Goal: Task Accomplishment & Management: Manage account settings

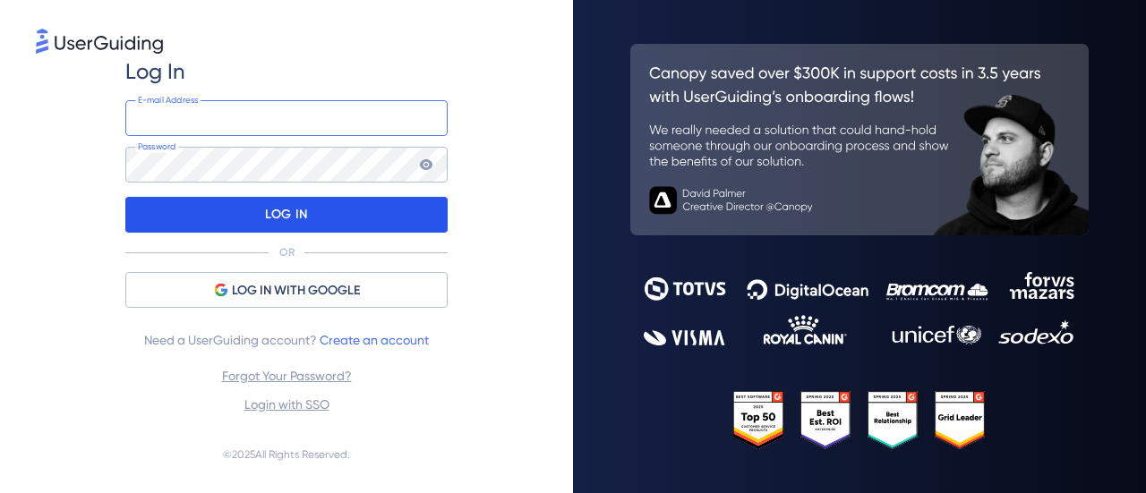
type input "[EMAIL_ADDRESS][DOMAIN_NAME]"
click at [269, 223] on p "LOG IN" at bounding box center [286, 215] width 42 height 29
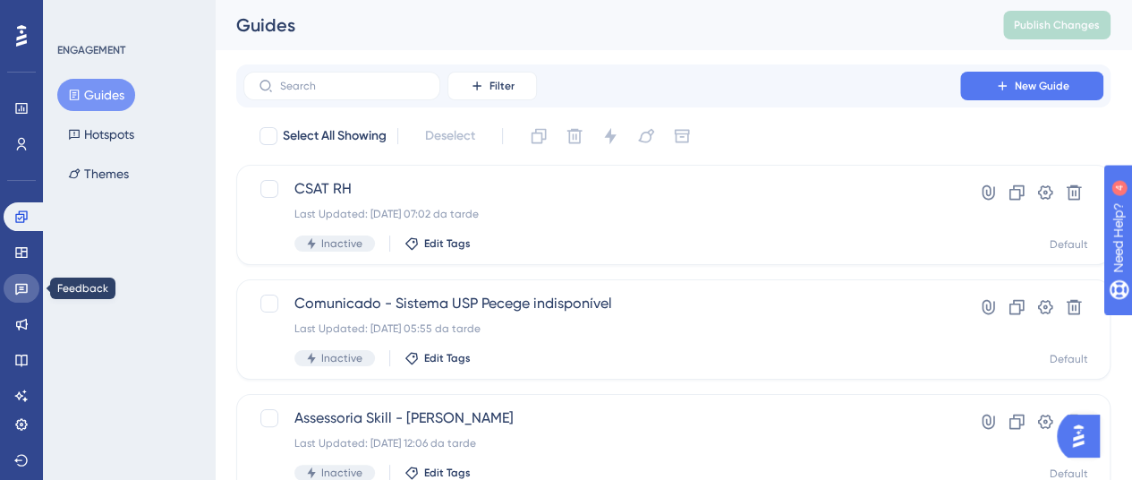
click at [12, 286] on link at bounding box center [22, 288] width 36 height 29
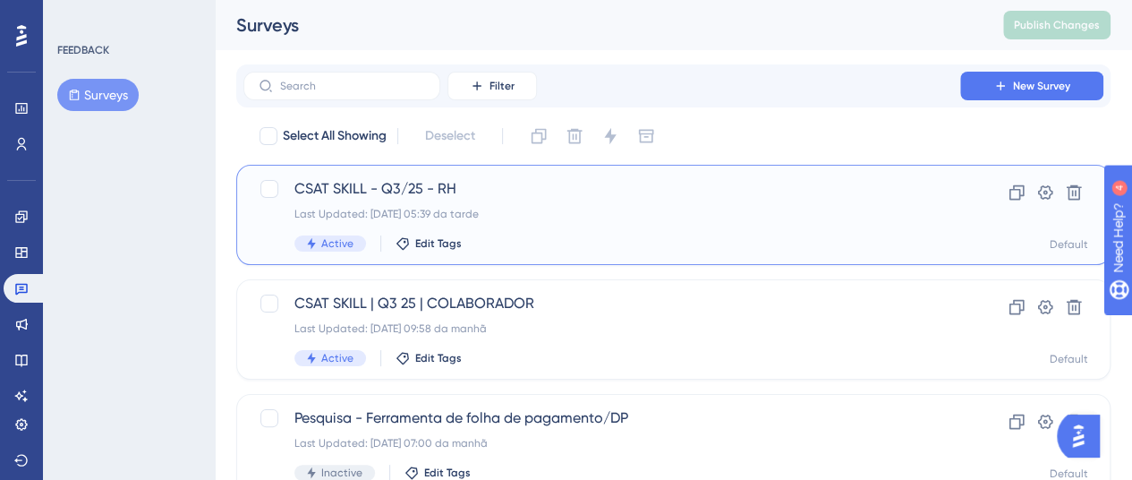
click at [355, 202] on div "CSAT SKILL - Q3/25 - RH Last Updated: [DATE] 05:39 da tarde Active Edit Tags" at bounding box center [602, 214] width 615 height 73
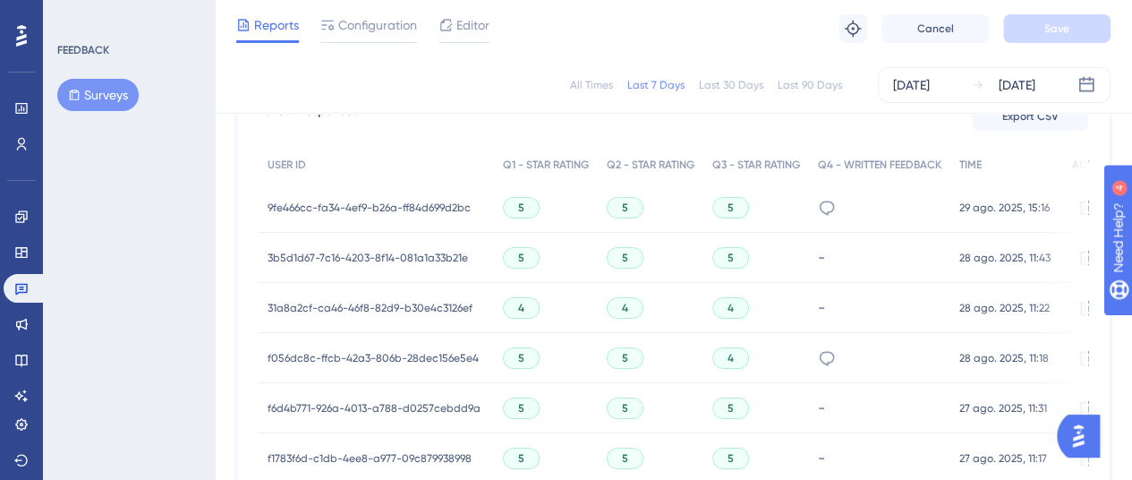
scroll to position [541, 0]
click at [355, 202] on span "9fe466cc-fa34-4ef9-b26a-ff84d699d2bc" at bounding box center [369, 208] width 203 height 14
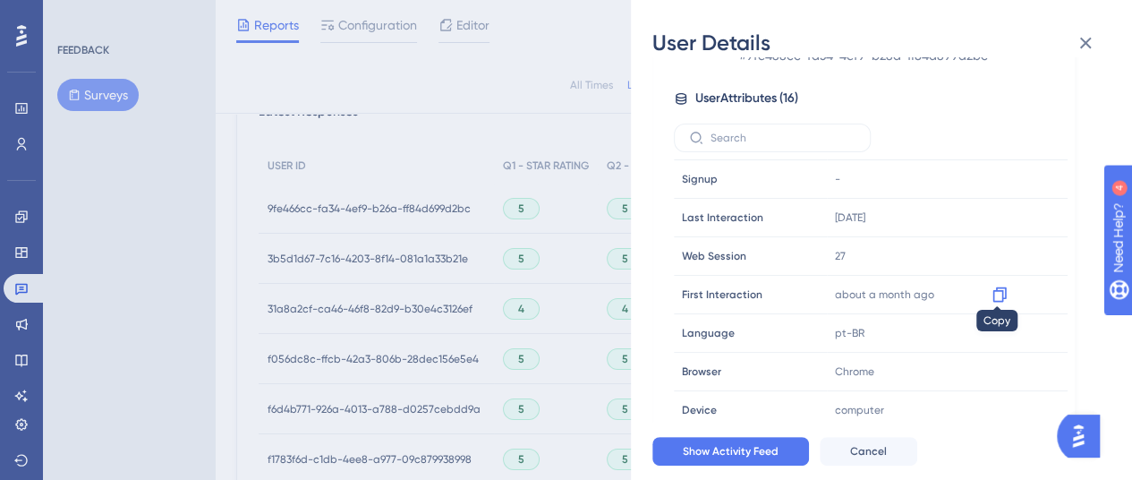
scroll to position [47, 0]
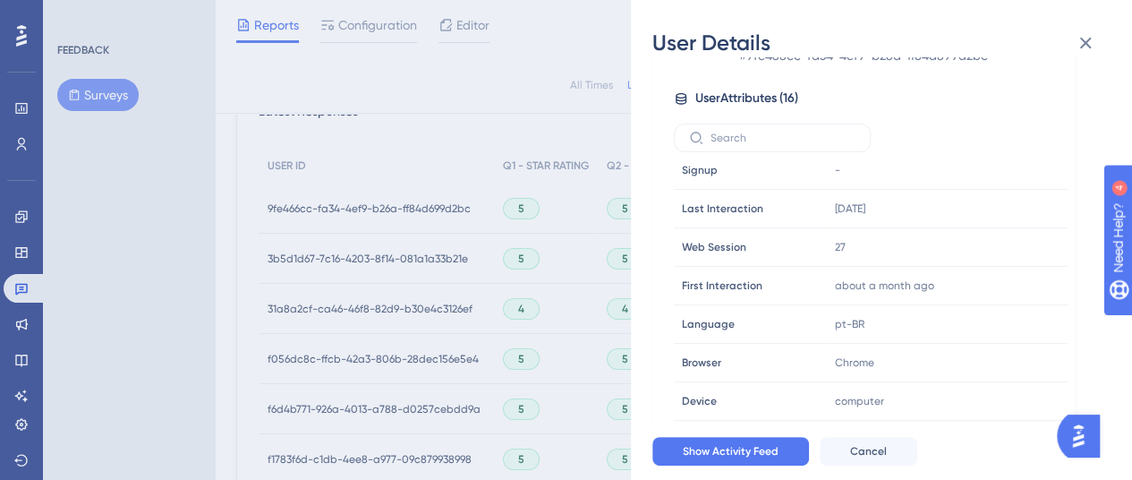
click at [387, 209] on div "User Details [PERSON_NAME] # 9fe466cc-fa34-4ef9-b26a-ff84d699d2bc User Attribut…" at bounding box center [566, 240] width 1132 height 480
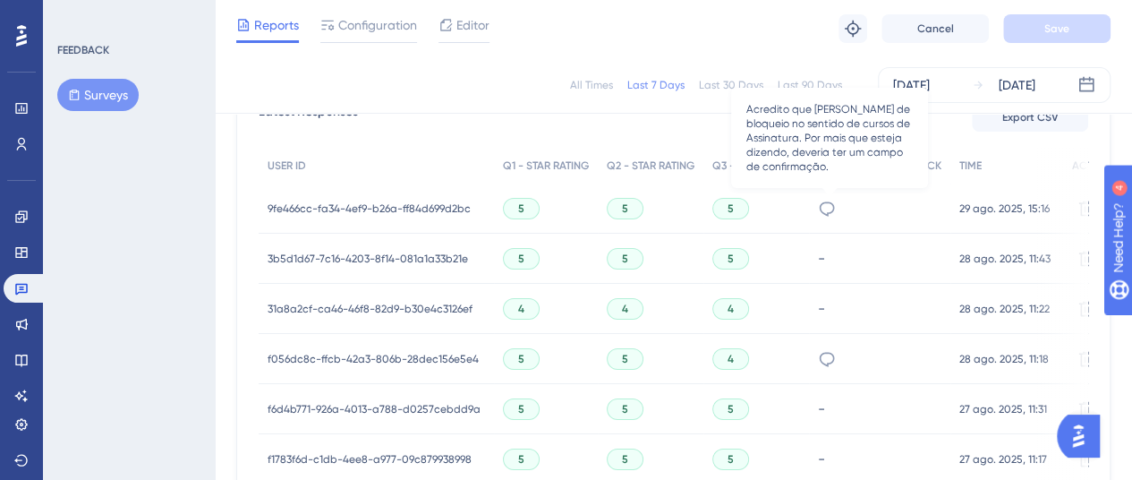
click at [824, 207] on icon at bounding box center [827, 208] width 15 height 14
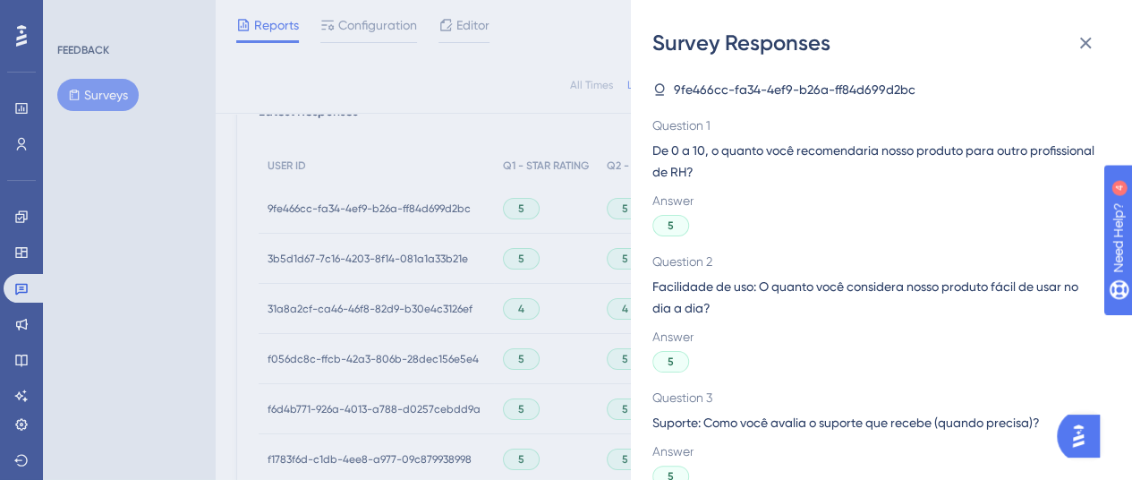
click at [294, 246] on div "Survey Responses 9fe466cc-fa34-4ef9-b26a-ff84d699d2bc Question 1 De 0 a 10, o q…" at bounding box center [566, 240] width 1132 height 480
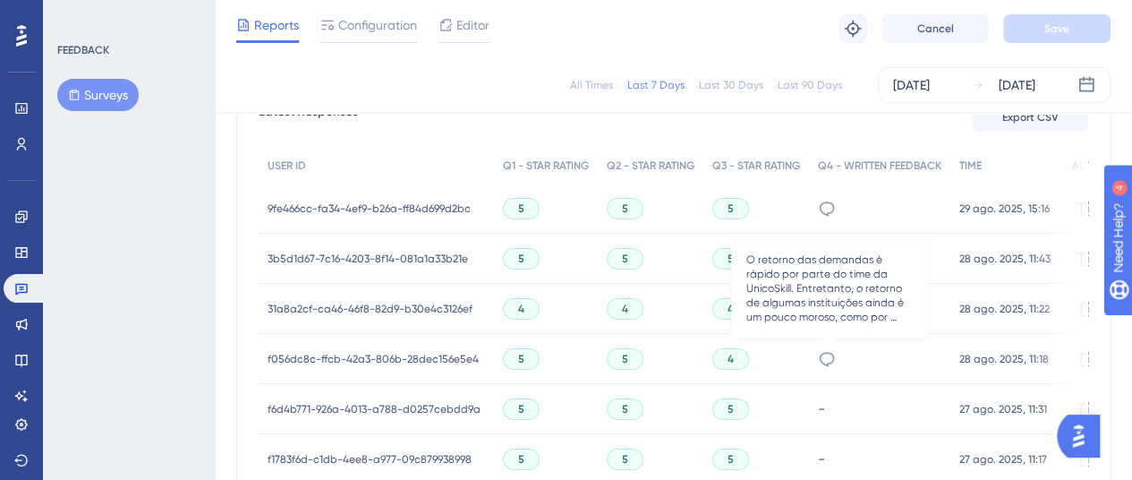
click at [833, 365] on icon at bounding box center [827, 359] width 18 height 18
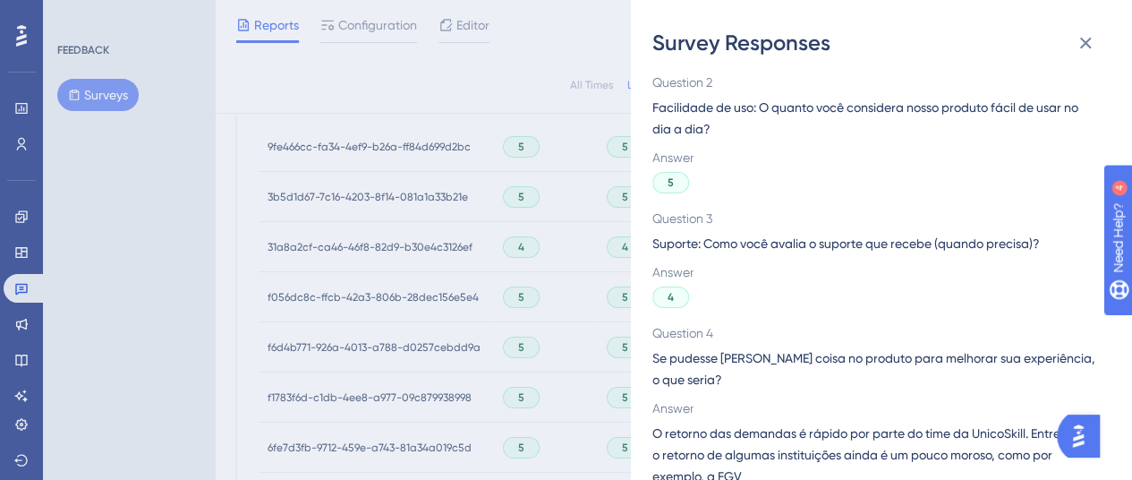
scroll to position [201, 0]
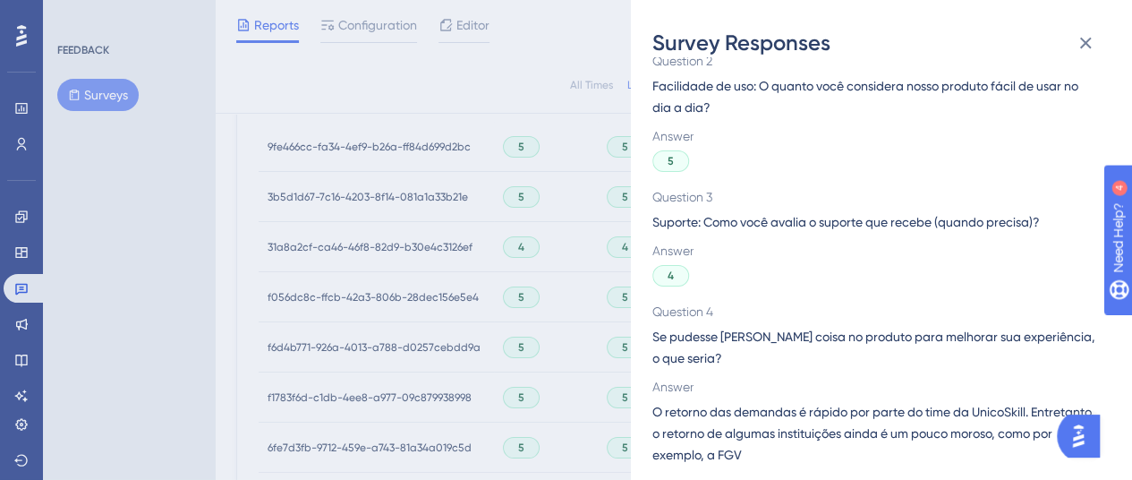
click at [368, 184] on div "Survey Responses f056dc8c-ffcb-42a3-806b-28dec156e5e4 Question 1 De 0 a 10, o q…" at bounding box center [566, 240] width 1132 height 480
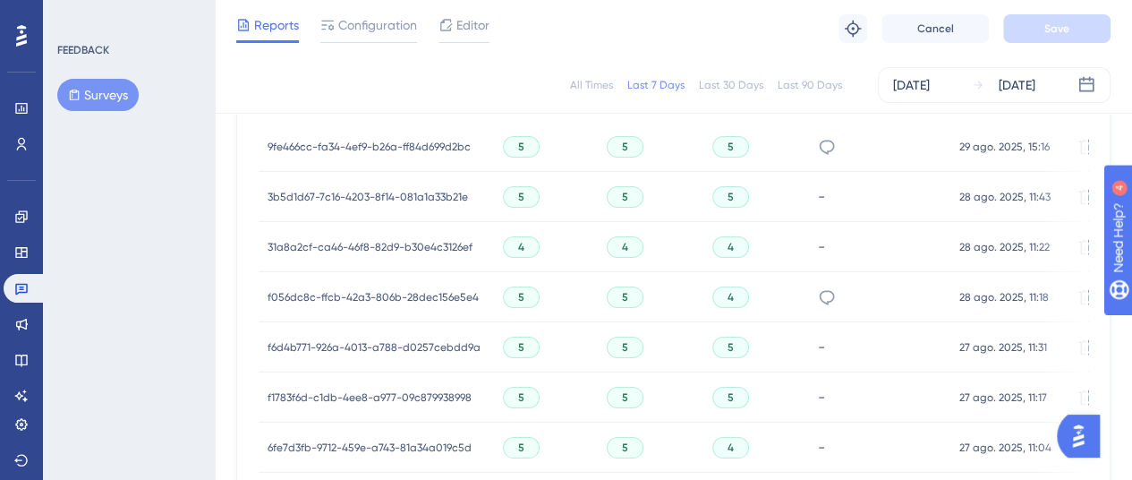
click at [417, 297] on span "f056dc8c-ffcb-42a3-806b-28dec156e5e4" at bounding box center [373, 297] width 211 height 14
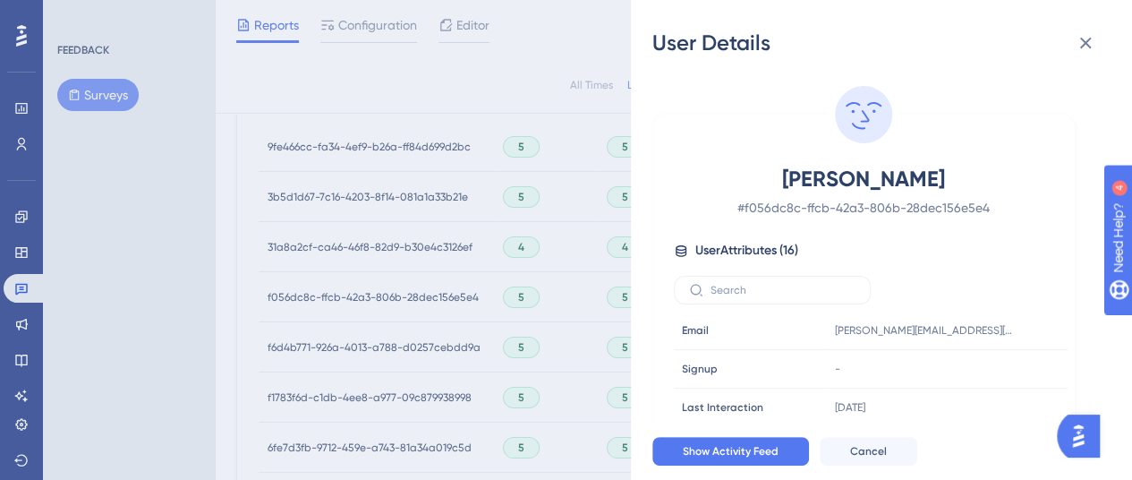
click at [218, 226] on div "User Details [PERSON_NAME] # f056dc8c-ffcb-42a3-806b-28dec156e5e4 User Attribut…" at bounding box center [566, 240] width 1132 height 480
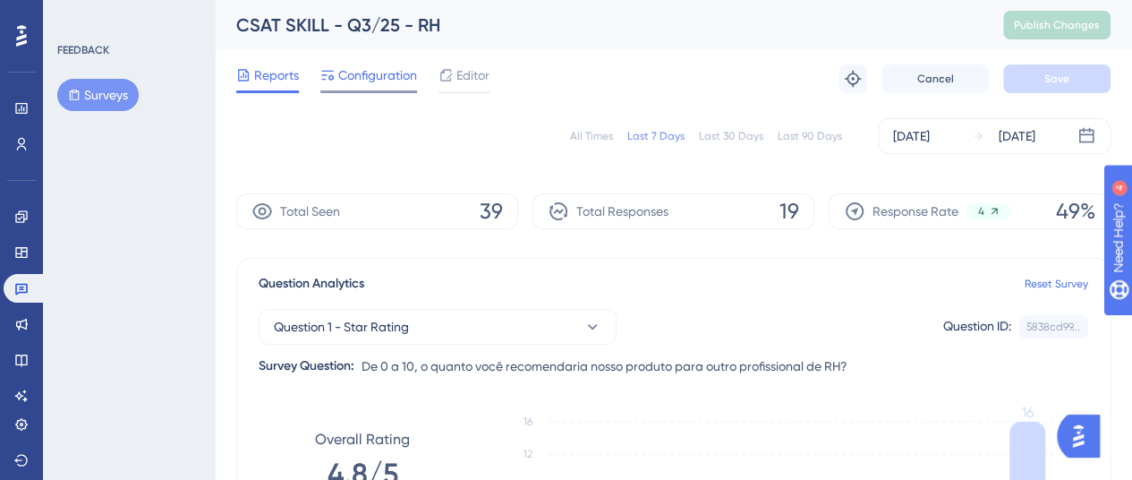
click at [367, 92] on div at bounding box center [368, 91] width 97 height 3
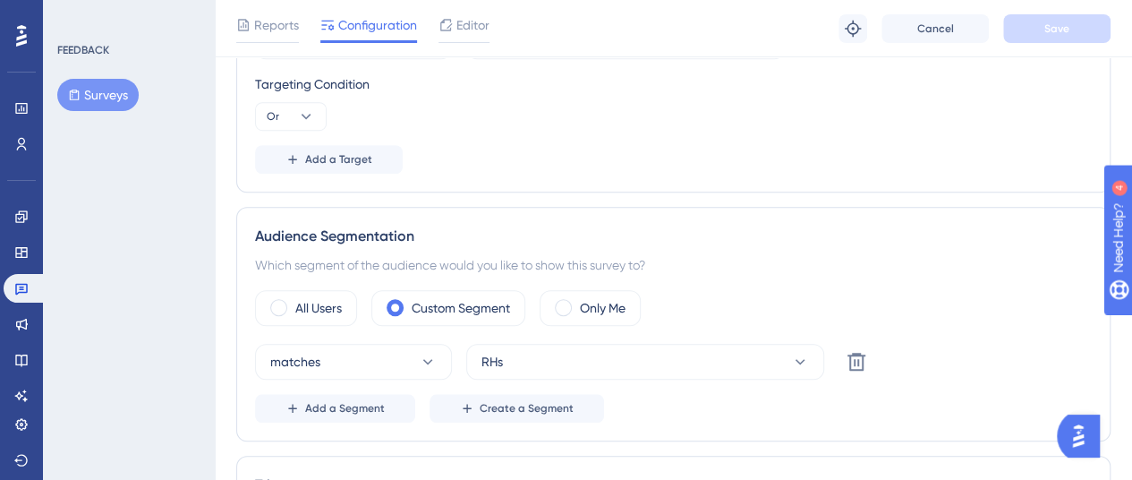
scroll to position [578, 0]
click at [613, 359] on button "RHs" at bounding box center [645, 361] width 358 height 36
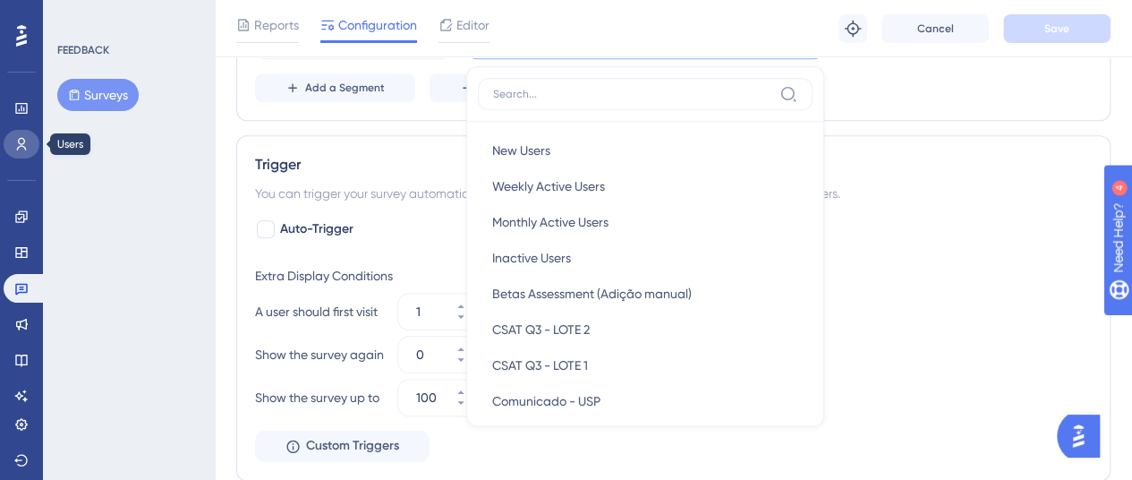
click at [16, 141] on icon at bounding box center [21, 144] width 14 height 14
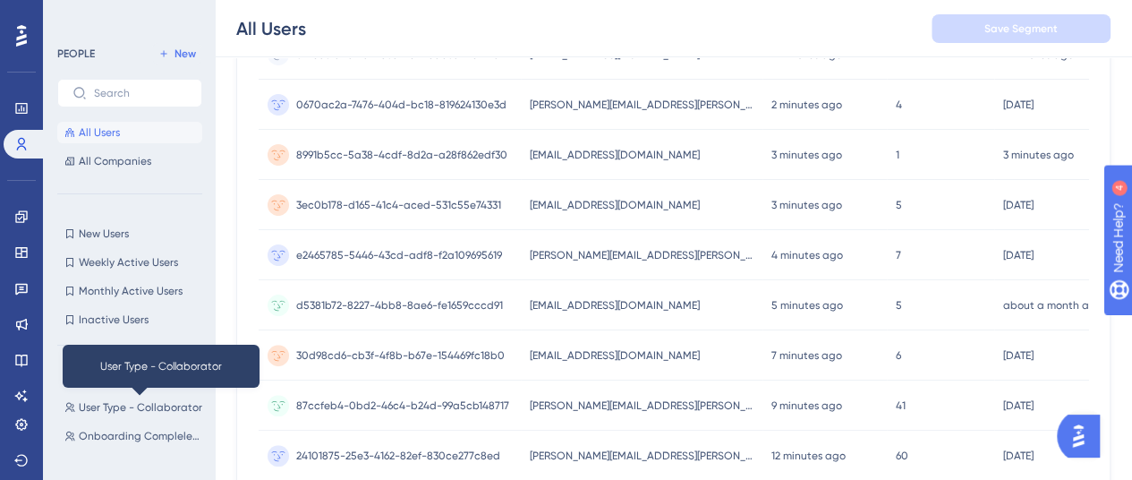
scroll to position [471, 0]
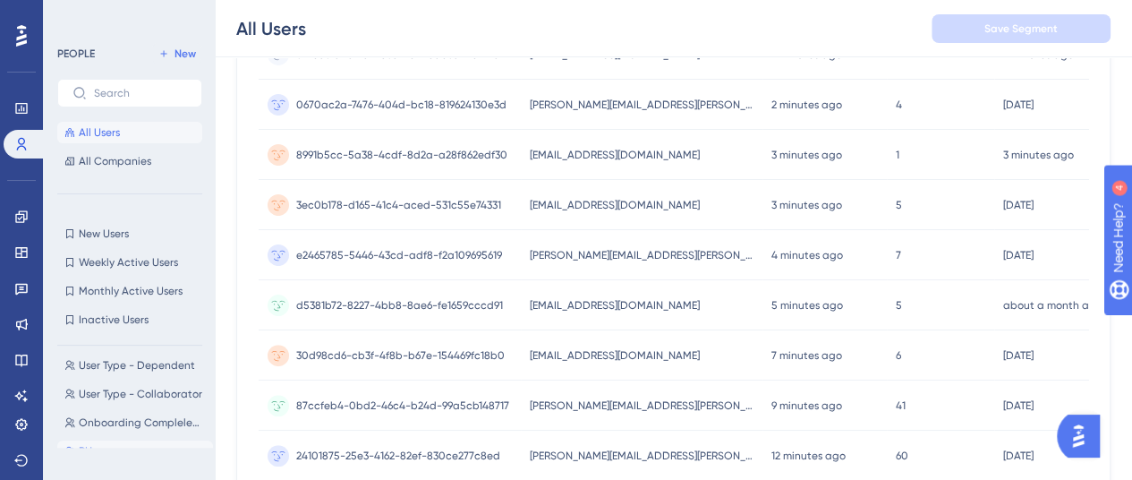
click at [89, 450] on span "RHs" at bounding box center [88, 451] width 18 height 14
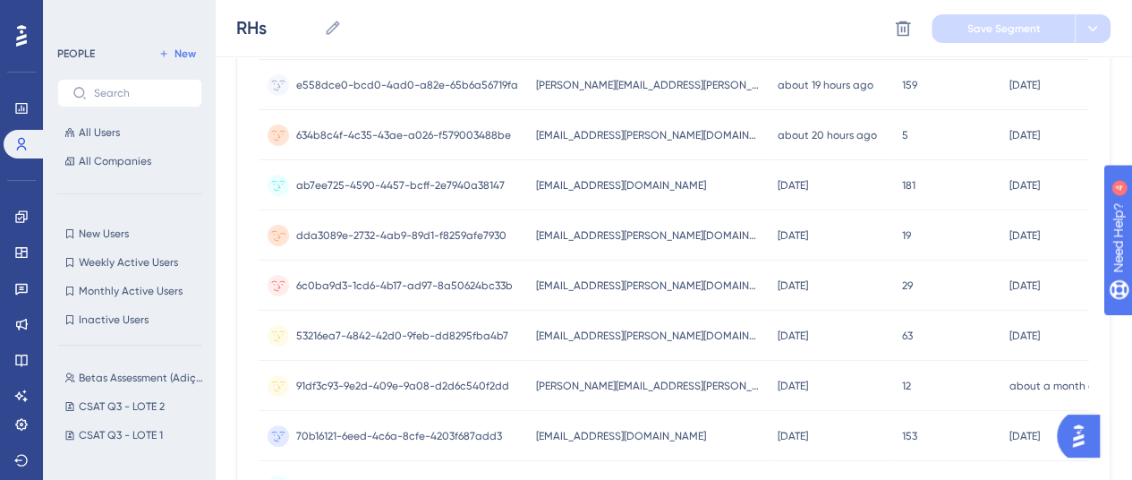
scroll to position [183, 0]
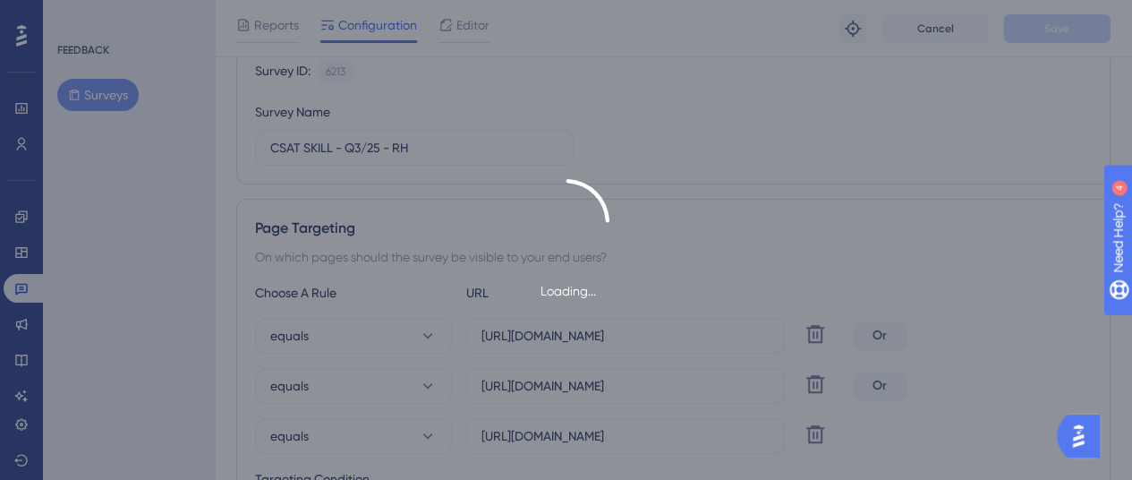
scroll to position [898, 0]
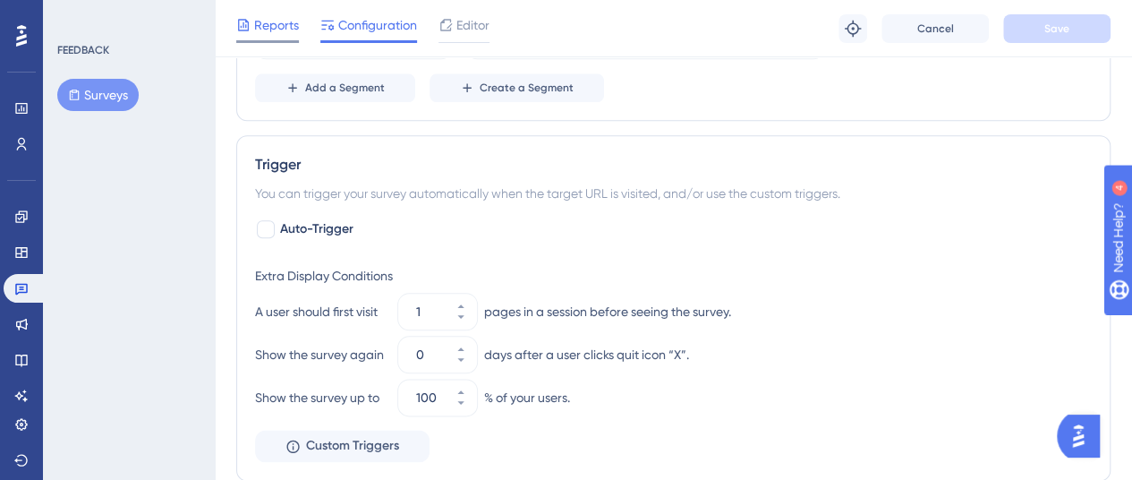
click at [268, 20] on span "Reports" at bounding box center [276, 24] width 45 height 21
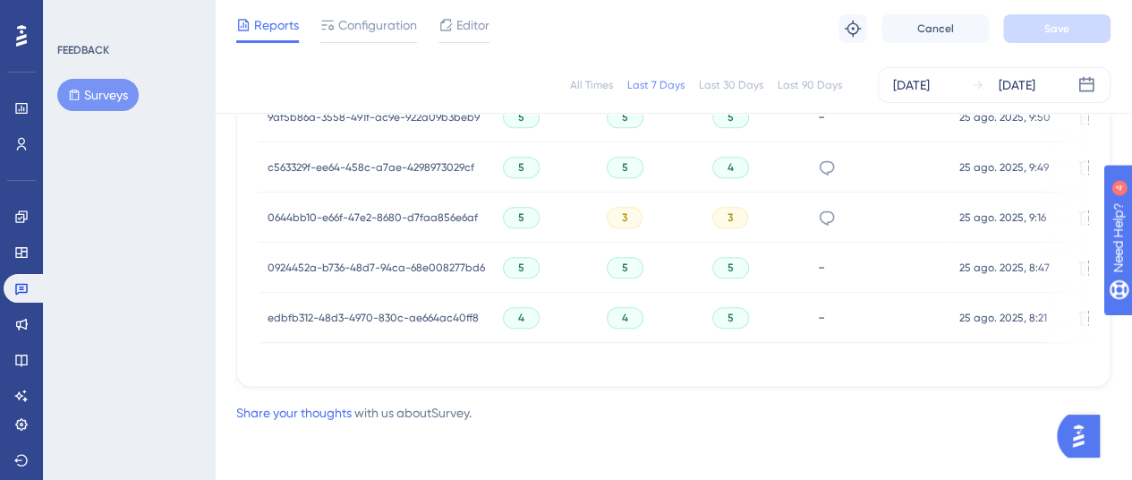
scroll to position [1338, 0]
click at [444, 261] on span "0924452a-b736-48d7-94ca-68e008277bd6" at bounding box center [377, 267] width 218 height 14
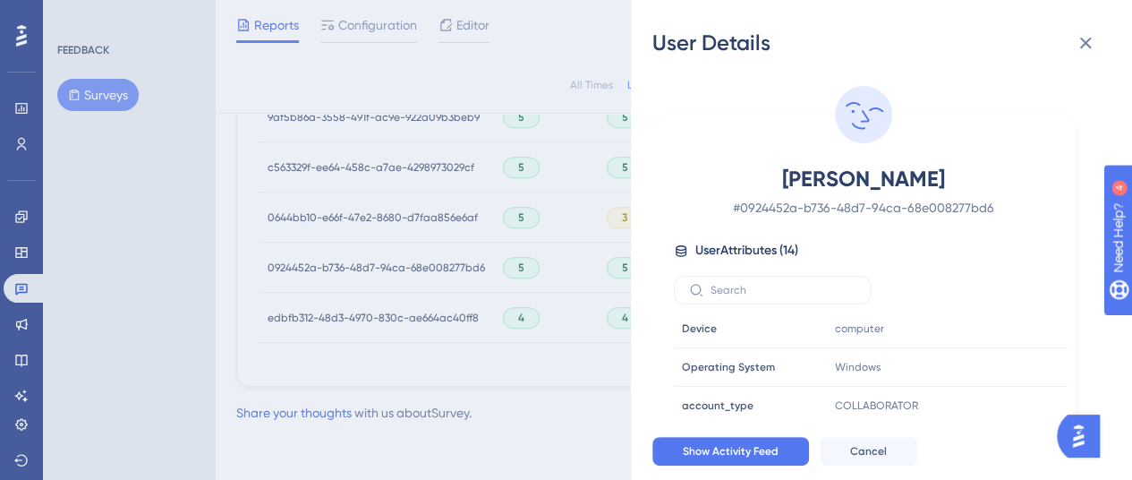
scroll to position [0, 0]
click at [224, 305] on div "User Details [PERSON_NAME] # 0924452a-b736-48d7-94ca-68e008277bd6 User Attribut…" at bounding box center [566, 240] width 1132 height 480
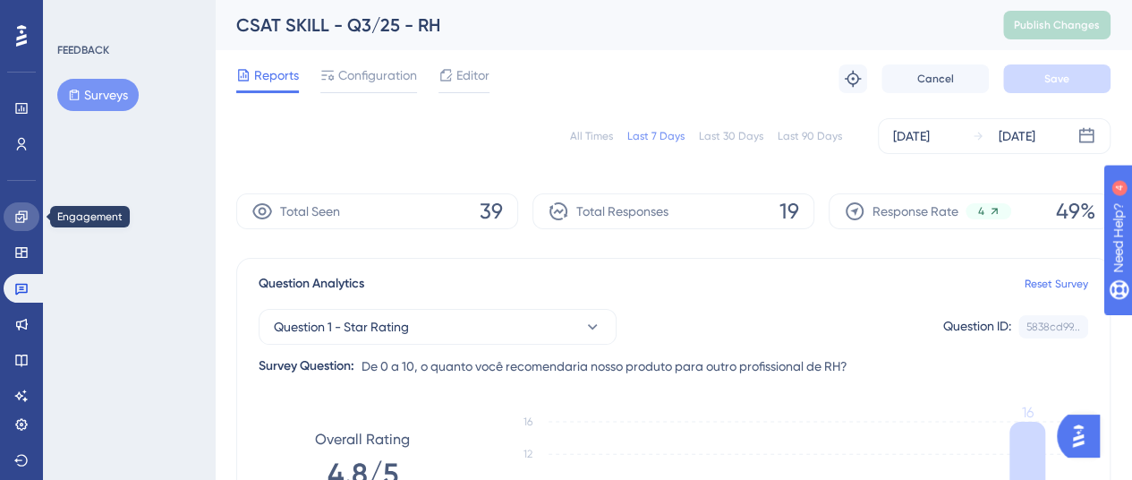
click at [22, 218] on icon at bounding box center [21, 216] width 14 height 14
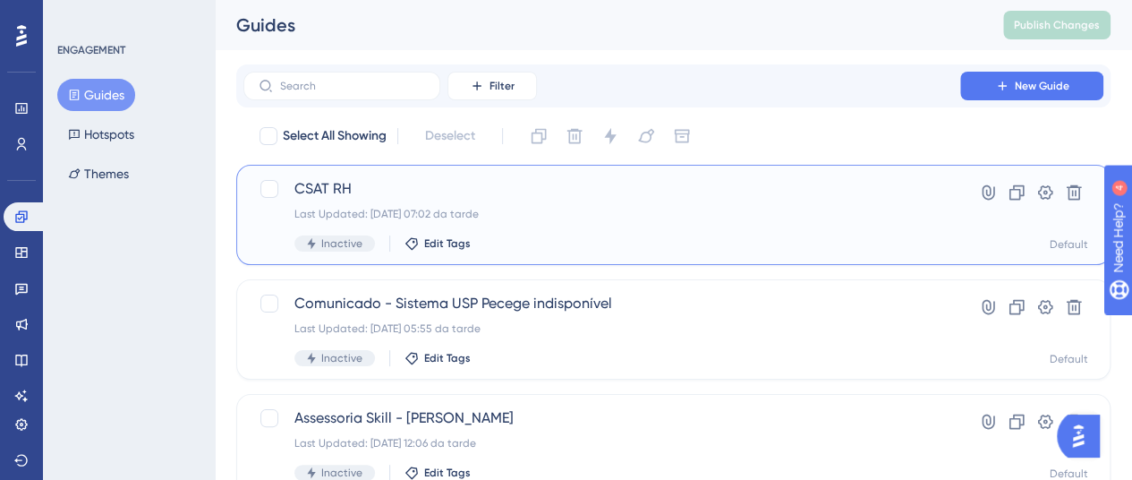
click at [329, 188] on span "CSAT RH" at bounding box center [602, 188] width 615 height 21
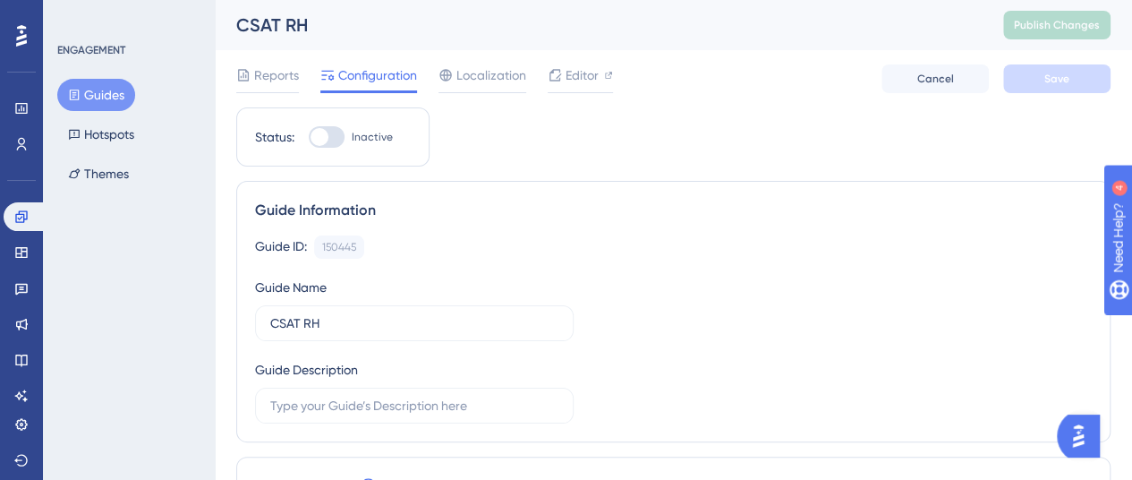
click at [299, 78] on div "Reports Configuration Localization Editor" at bounding box center [424, 78] width 377 height 29
click at [286, 74] on span "Reports" at bounding box center [276, 74] width 45 height 21
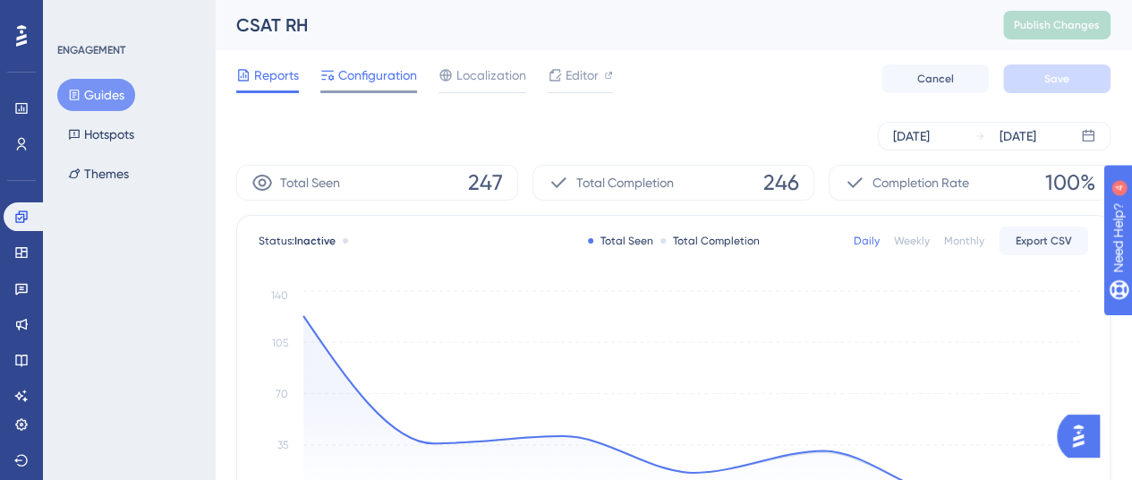
click at [405, 84] on span "Configuration" at bounding box center [377, 74] width 79 height 21
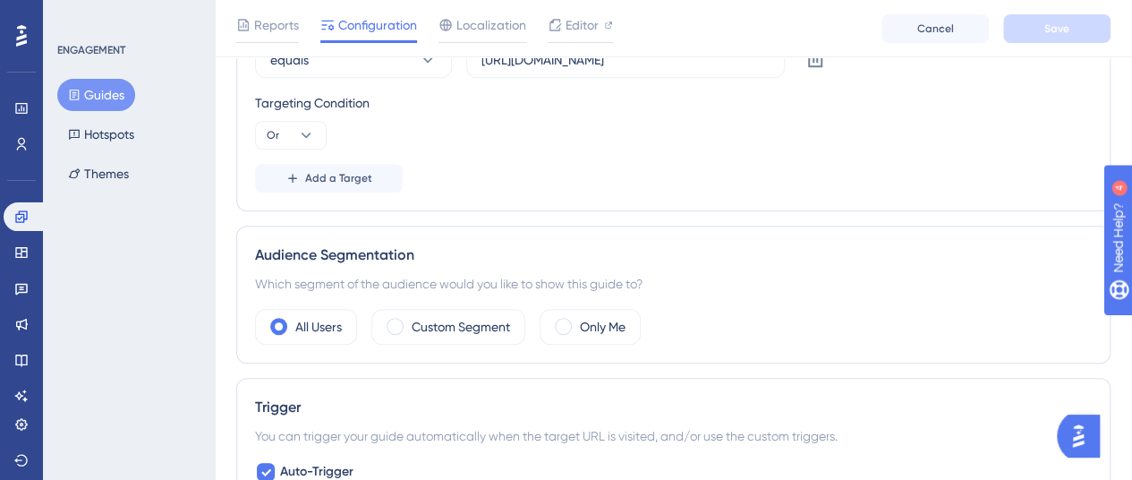
scroll to position [593, 0]
click at [508, 321] on label "Custom Segment" at bounding box center [461, 324] width 98 height 21
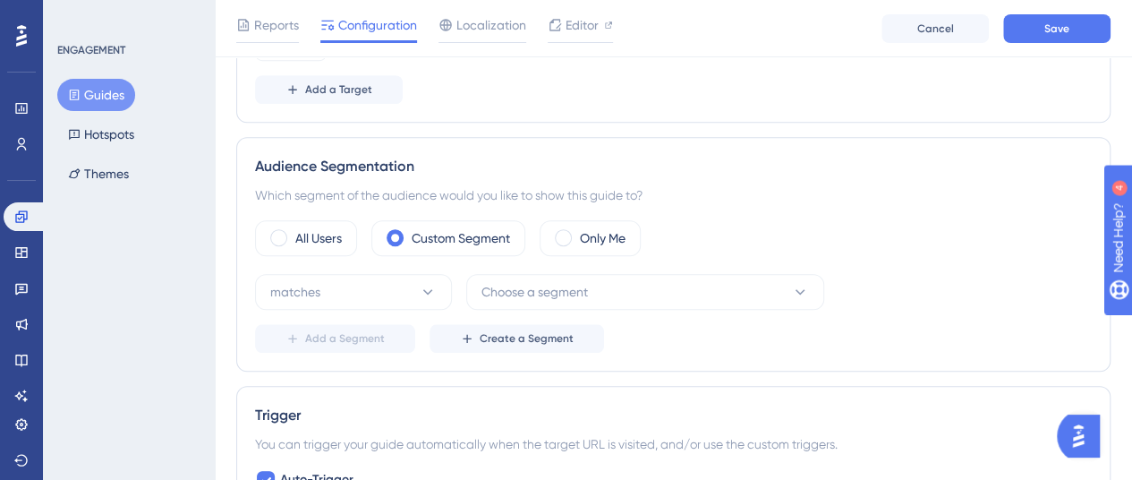
scroll to position [680, 0]
click at [525, 287] on span "Choose a segment" at bounding box center [535, 290] width 107 height 21
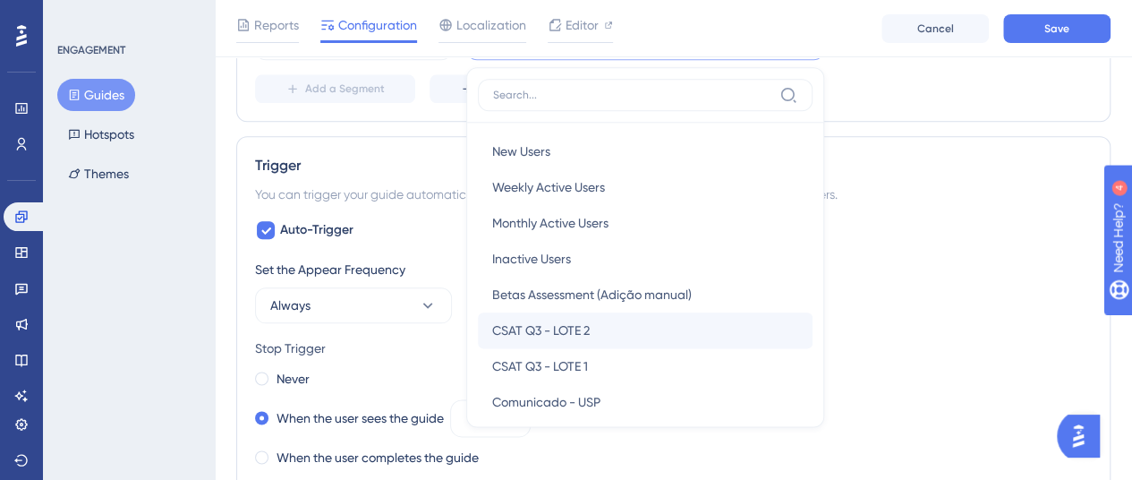
scroll to position [587, 0]
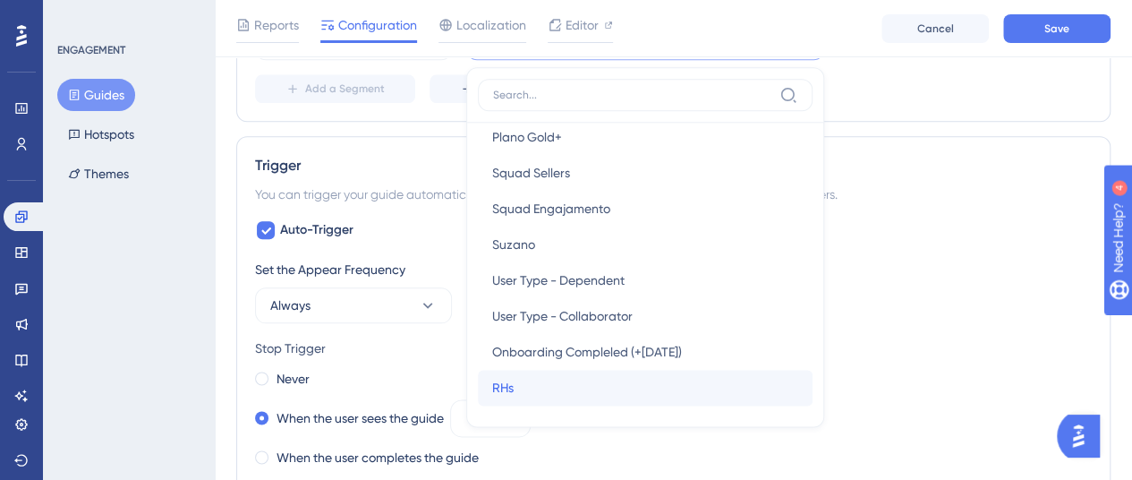
click at [534, 382] on div "RHs RHs" at bounding box center [645, 388] width 306 height 36
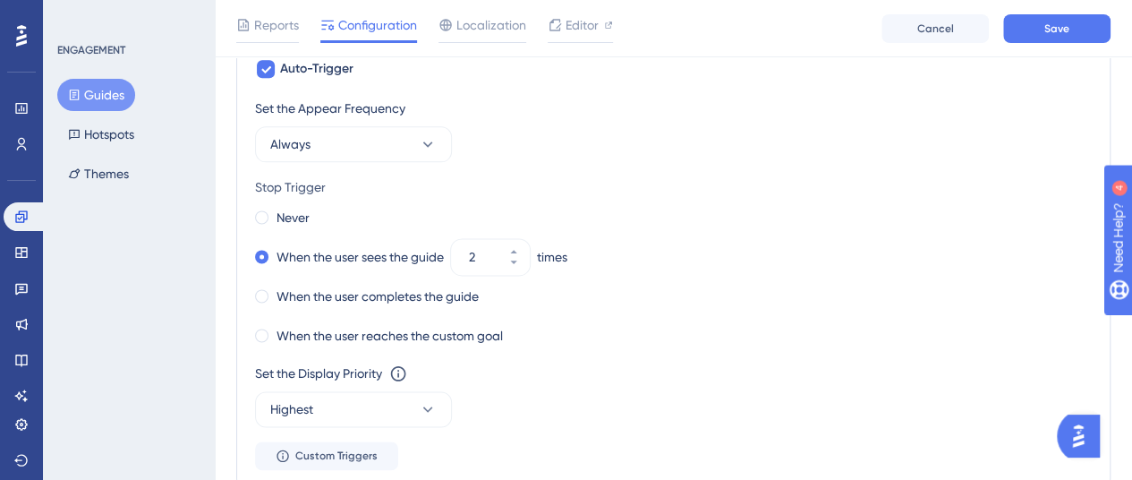
scroll to position [1092, 0]
click at [289, 219] on label "Never" at bounding box center [293, 215] width 33 height 21
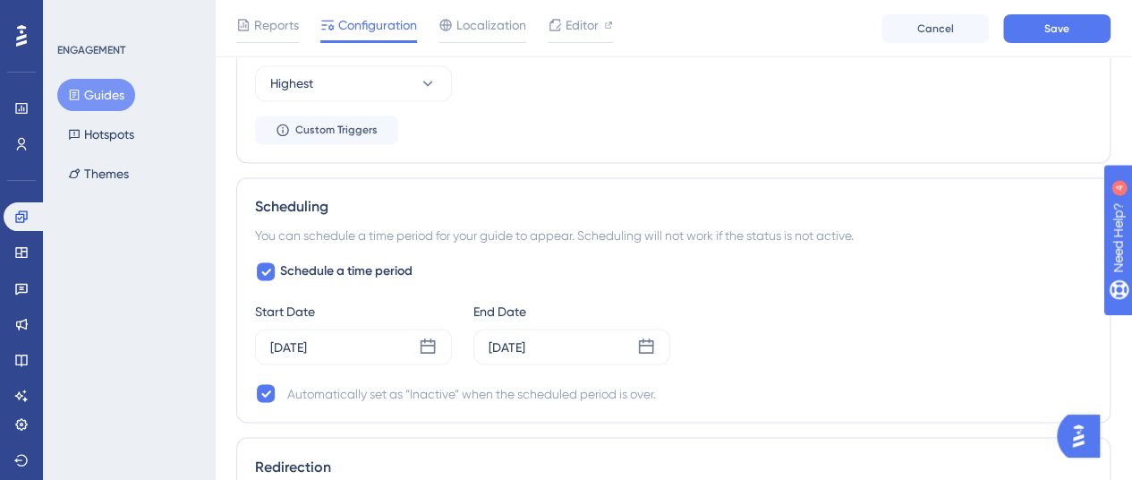
scroll to position [1420, 0]
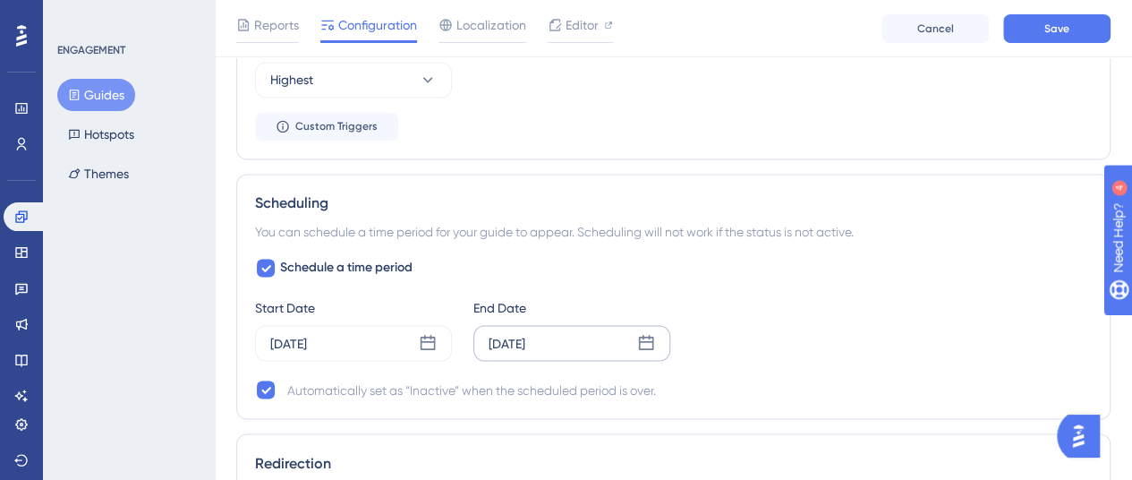
click at [525, 346] on div "[DATE]" at bounding box center [507, 342] width 37 height 21
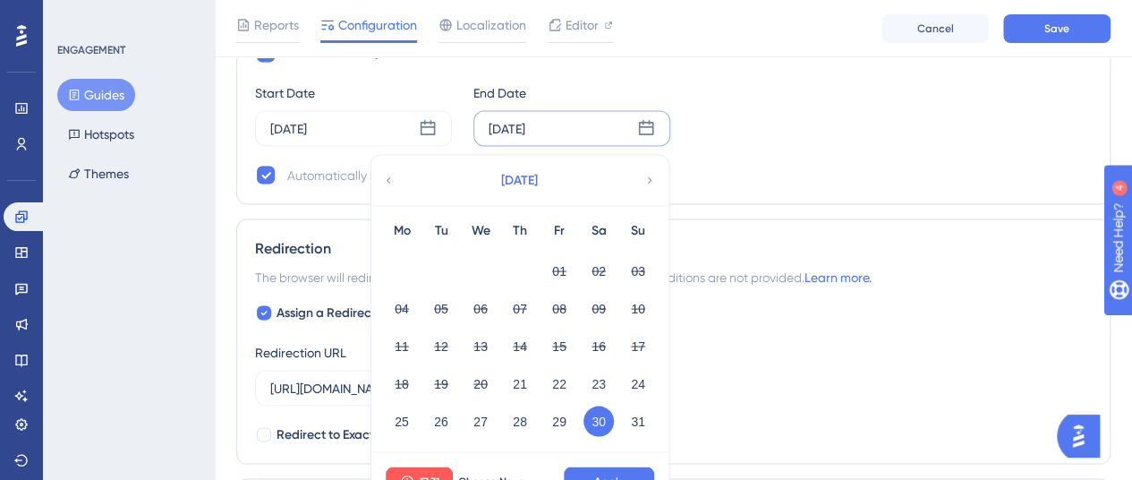
scroll to position [1638, 0]
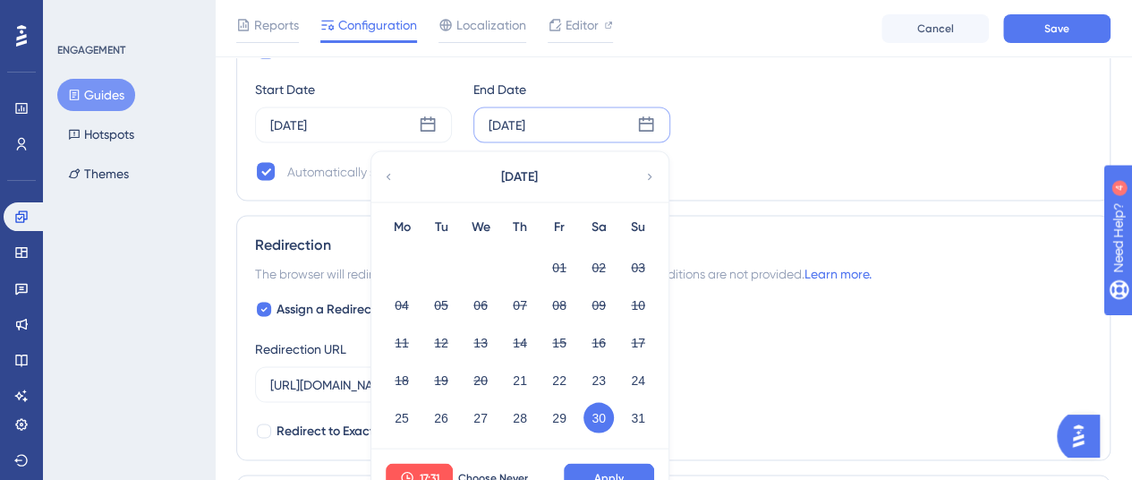
click at [646, 171] on icon at bounding box center [650, 176] width 13 height 16
click at [593, 258] on button "06" at bounding box center [599, 267] width 30 height 30
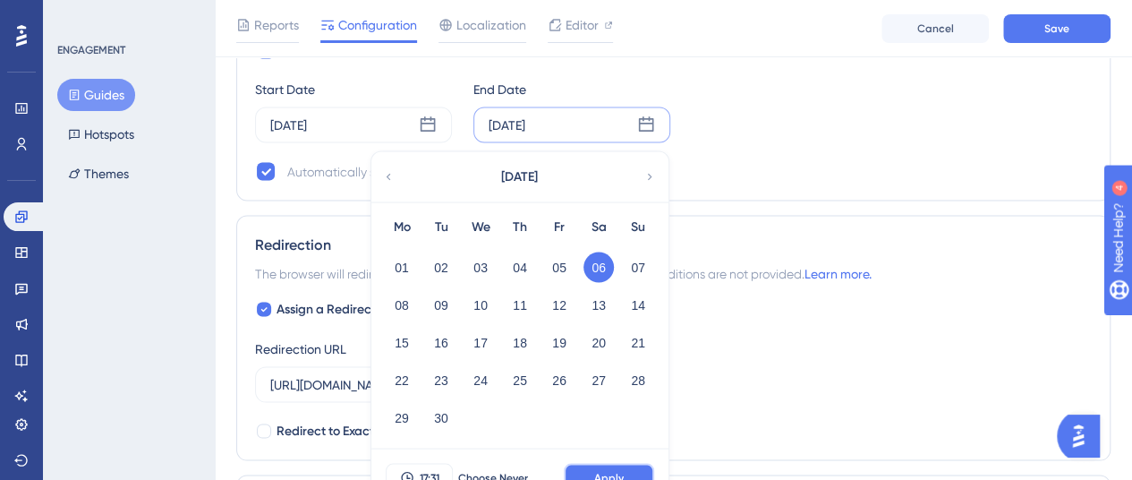
click at [614, 470] on span "Apply" at bounding box center [609, 477] width 30 height 14
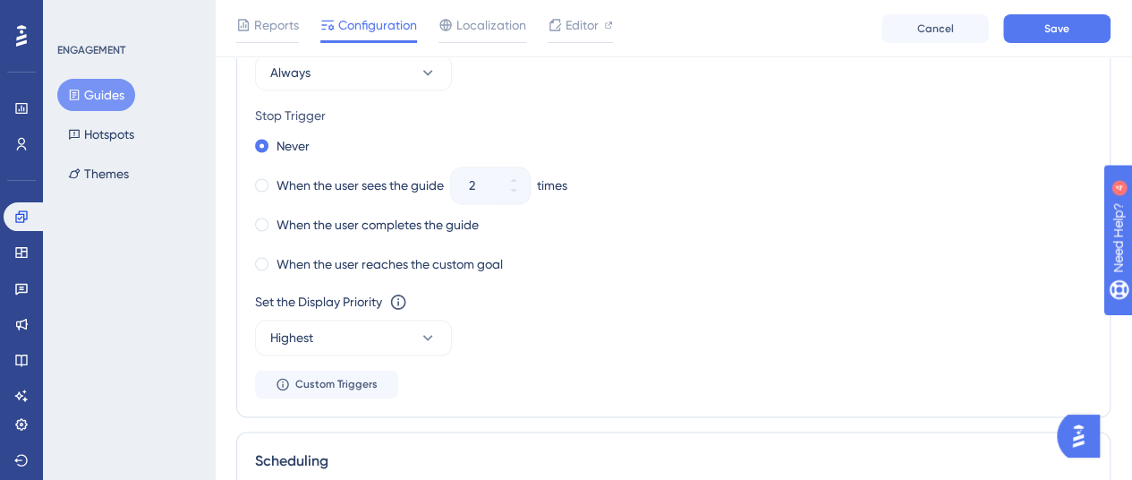
scroll to position [1162, 0]
click at [427, 343] on button "Highest" at bounding box center [353, 338] width 197 height 36
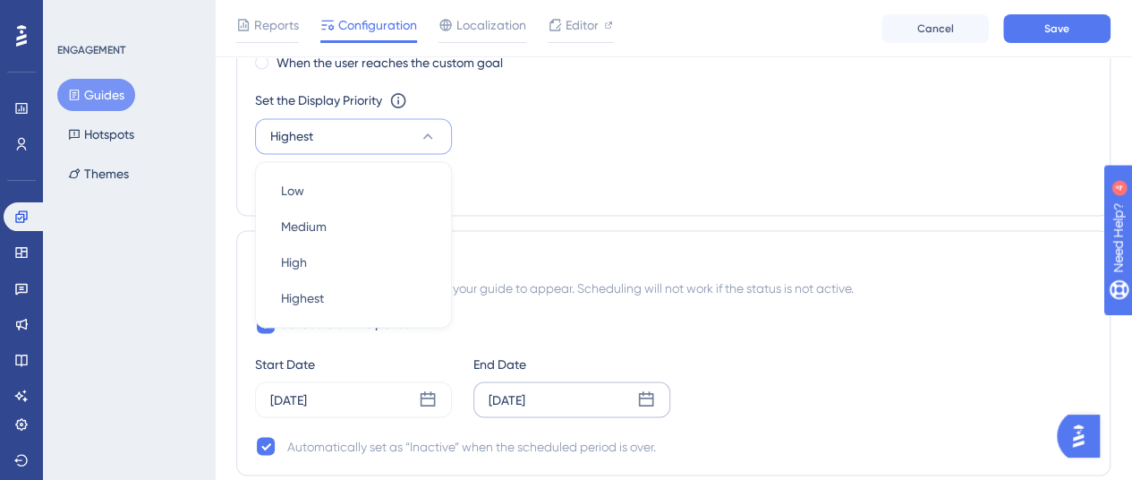
click at [559, 189] on div "Set the Appear Frequency Always Stop Trigger Never When the user sees the guide…" at bounding box center [673, 11] width 837 height 372
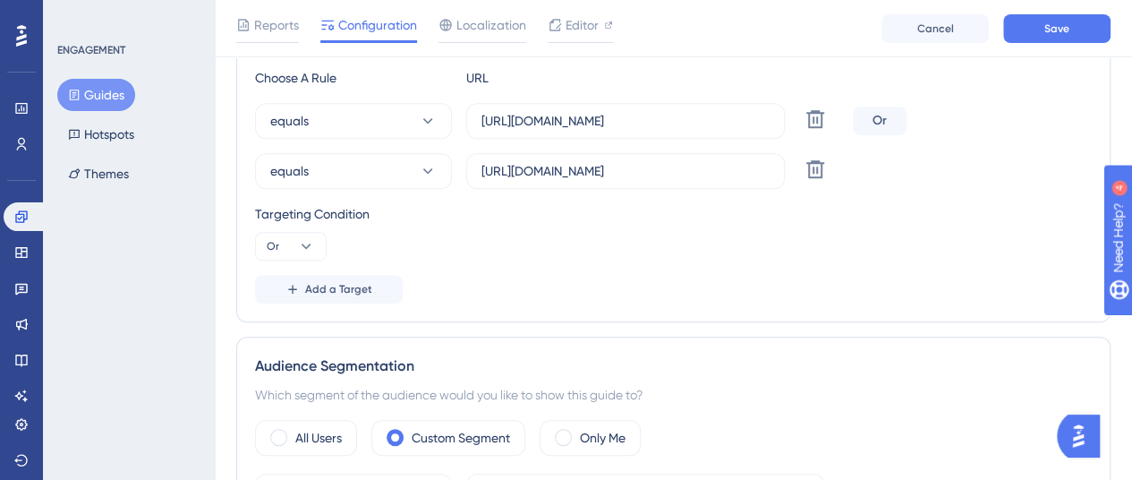
scroll to position [479, 0]
click at [1068, 28] on span "Save" at bounding box center [1057, 28] width 25 height 14
click at [16, 292] on icon at bounding box center [21, 290] width 13 height 12
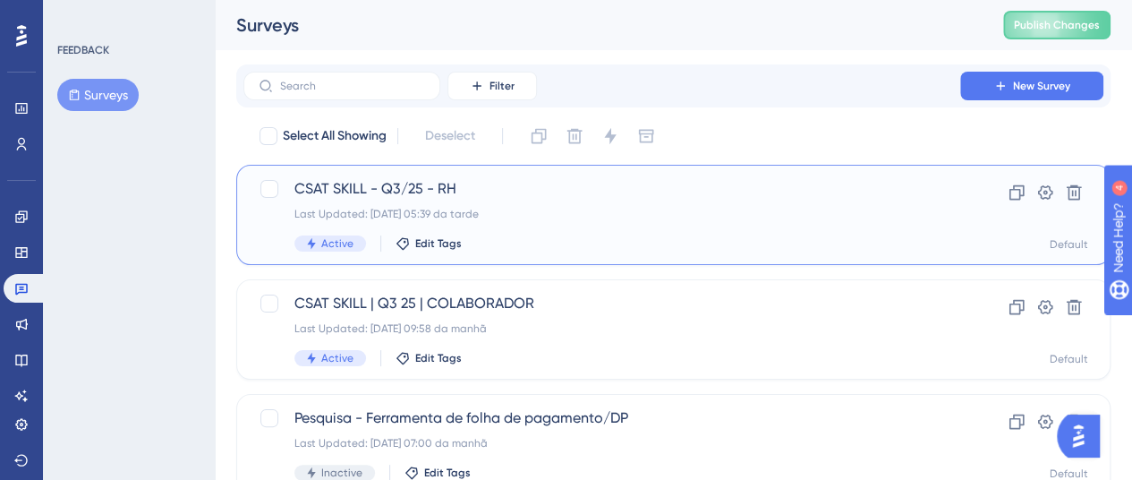
click at [327, 198] on span "CSAT SKILL - Q3/25 - RH" at bounding box center [602, 188] width 615 height 21
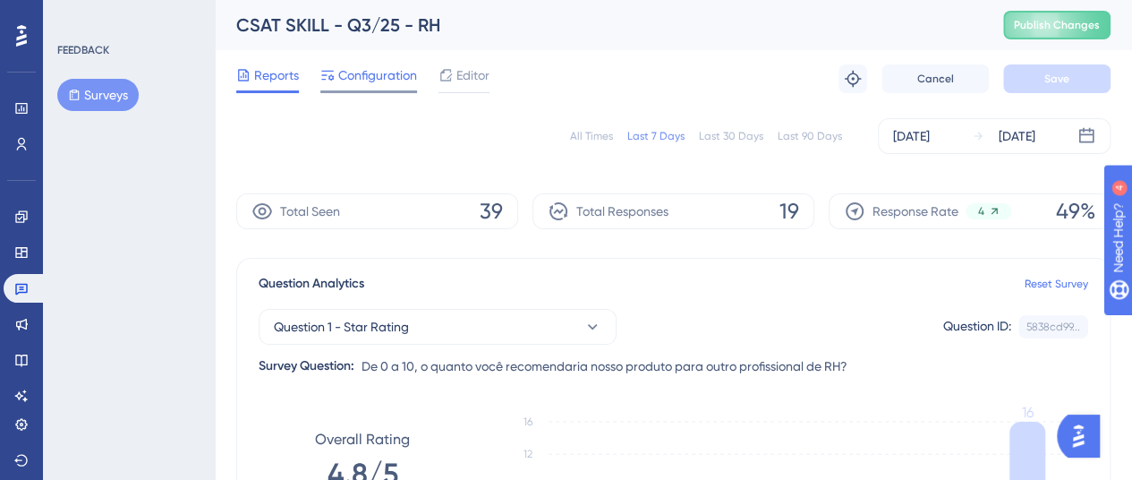
click at [397, 82] on span "Configuration" at bounding box center [377, 74] width 79 height 21
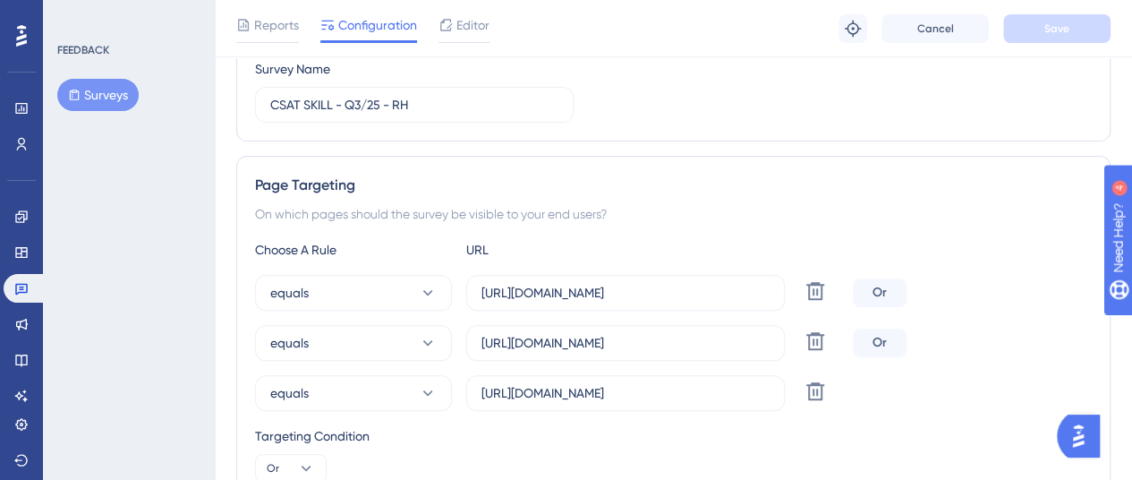
scroll to position [226, 0]
click at [637, 388] on input "[URL][DOMAIN_NAME]" at bounding box center [626, 392] width 288 height 20
click at [29, 218] on link at bounding box center [22, 216] width 36 height 29
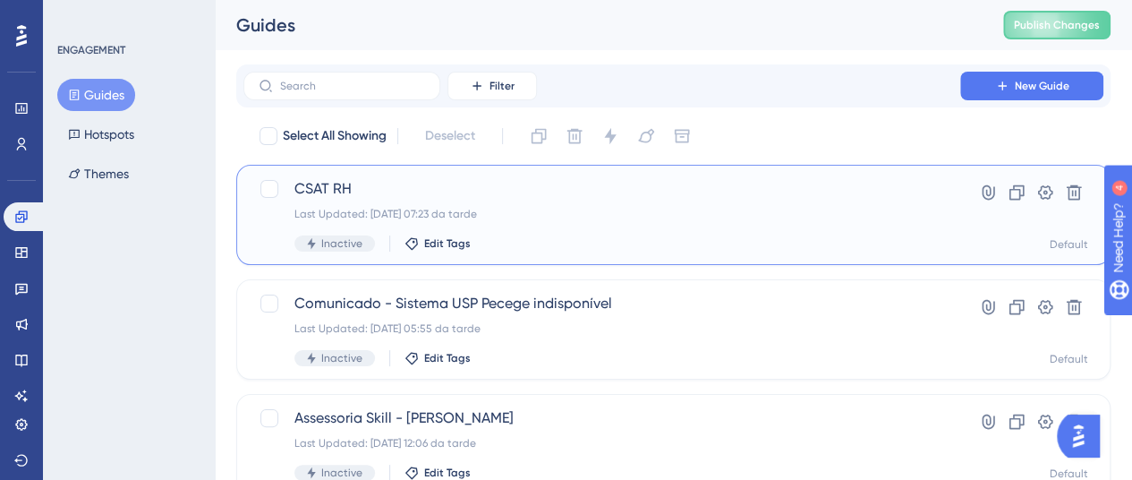
click at [368, 201] on div "CSAT RH Last Updated: [DATE] 07:23 da tarde Inactive Edit Tags" at bounding box center [602, 214] width 615 height 73
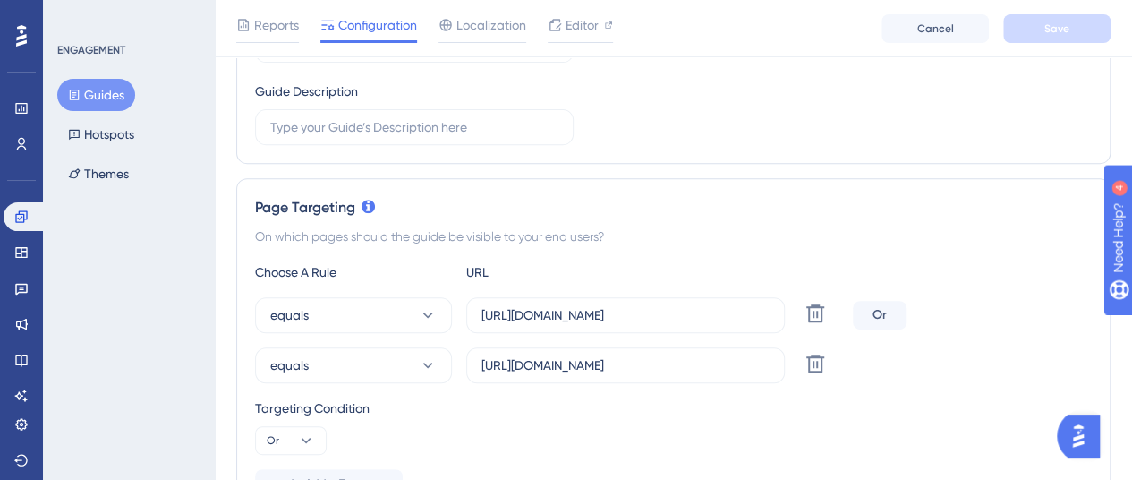
scroll to position [344, 0]
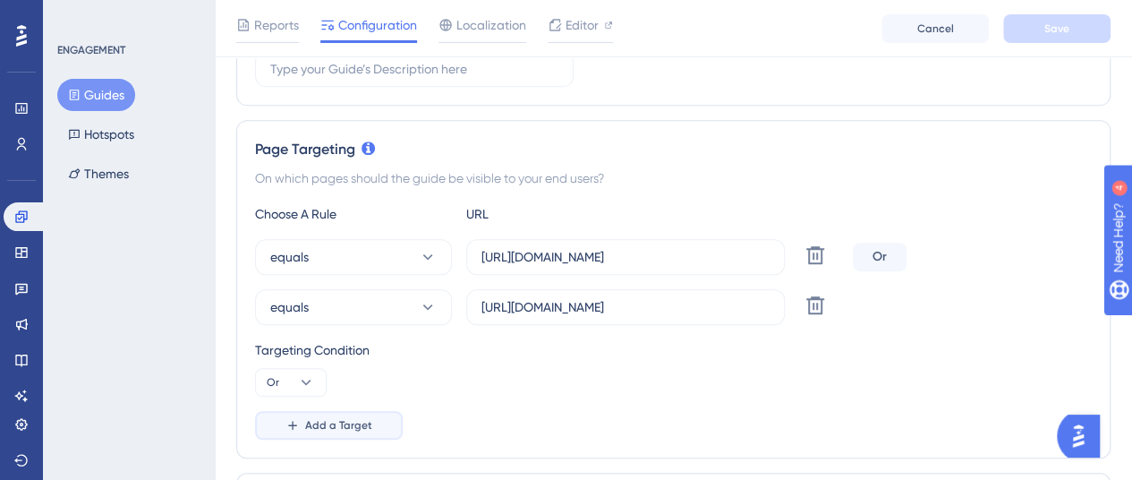
click at [380, 416] on button "Add a Target" at bounding box center [329, 425] width 148 height 29
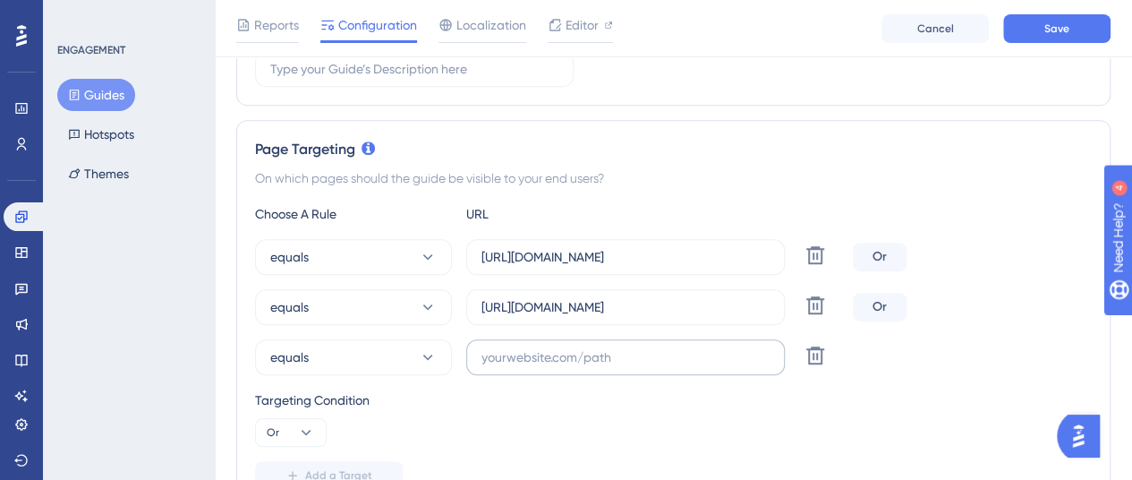
click at [585, 344] on label at bounding box center [625, 357] width 319 height 36
click at [585, 347] on input "text" at bounding box center [626, 357] width 288 height 20
paste input "[URL][DOMAIN_NAME]"
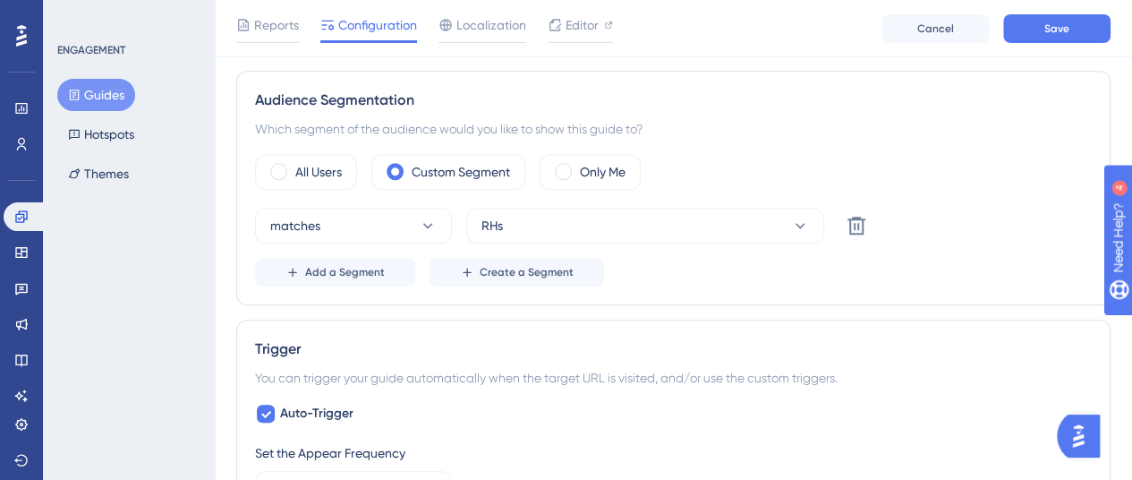
scroll to position [798, 0]
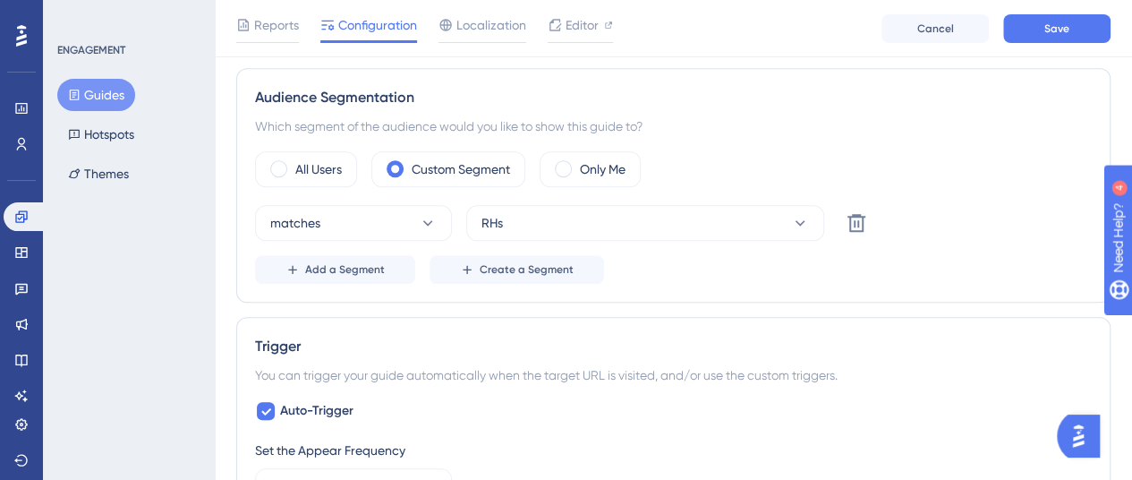
type input "[URL][DOMAIN_NAME]"
click at [1026, 47] on div "Reports Configuration Localization Editor Cancel Save" at bounding box center [674, 28] width 918 height 57
click at [1030, 35] on button "Save" at bounding box center [1056, 28] width 107 height 29
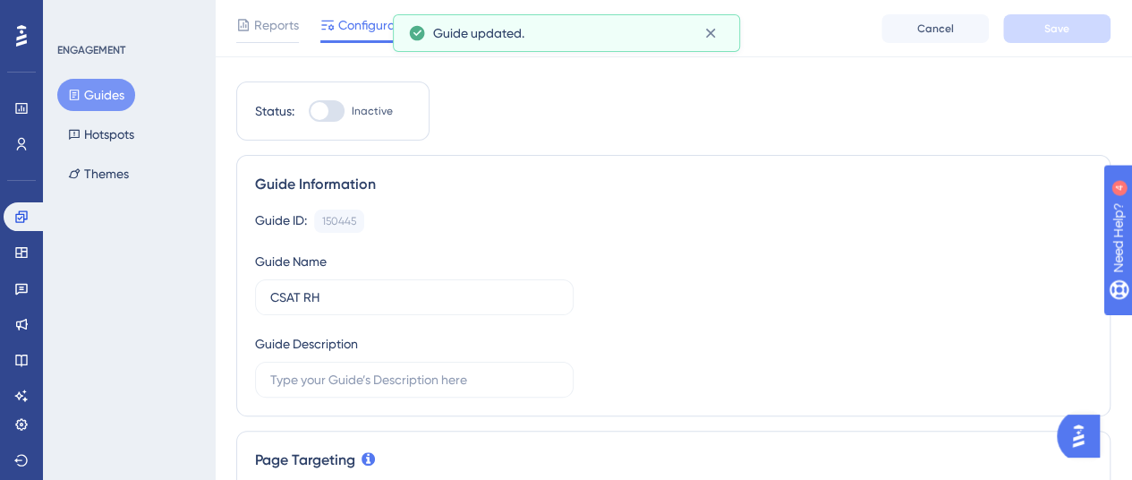
scroll to position [0, 0]
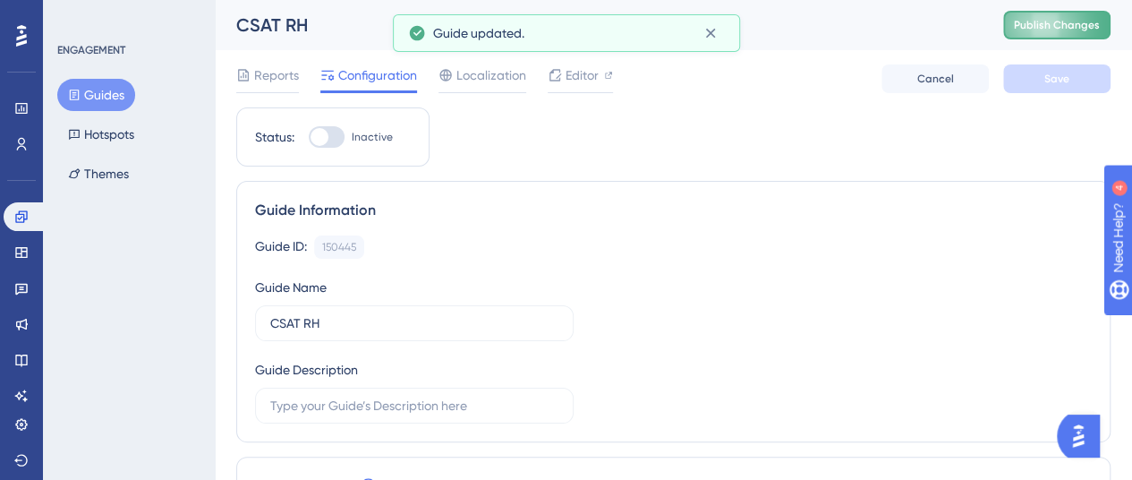
click at [1063, 28] on span "Publish Changes" at bounding box center [1057, 25] width 86 height 14
